Goal: Navigation & Orientation: Find specific page/section

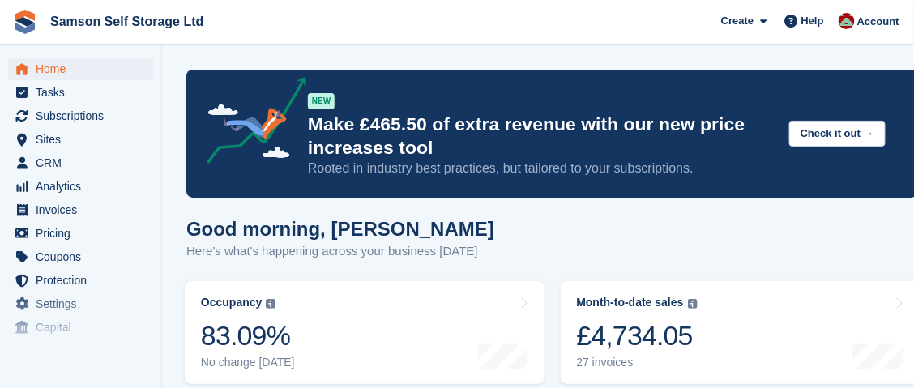
click at [679, 387] on html "Samson Self Storage Ltd Create Subscription Invoice Contact Deal Discount Page …" at bounding box center [457, 194] width 914 height 388
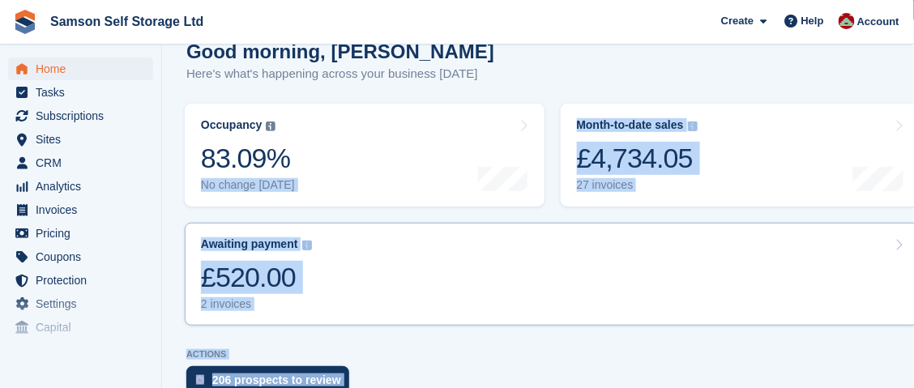
click at [332, 261] on link "Awaiting payment The total outstanding balance on all open invoices. £520.00 2 …" at bounding box center [552, 274] width 735 height 103
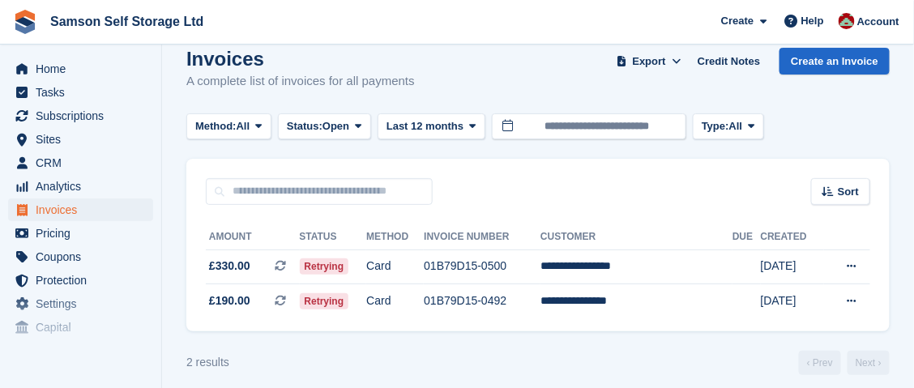
scroll to position [32, 0]
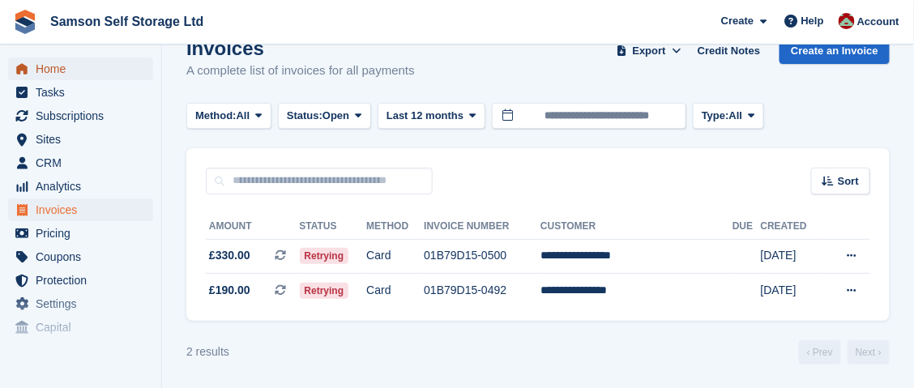
click at [62, 73] on span "Home" at bounding box center [84, 69] width 97 height 23
